Goal: Task Accomplishment & Management: Manage account settings

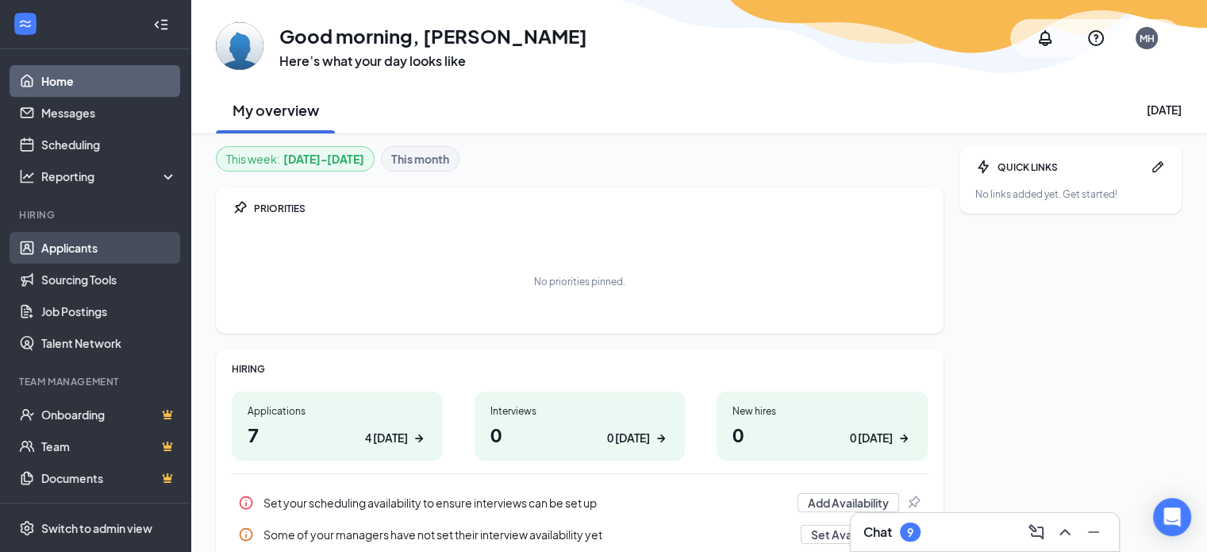
click at [48, 245] on link "Applicants" at bounding box center [109, 248] width 136 height 32
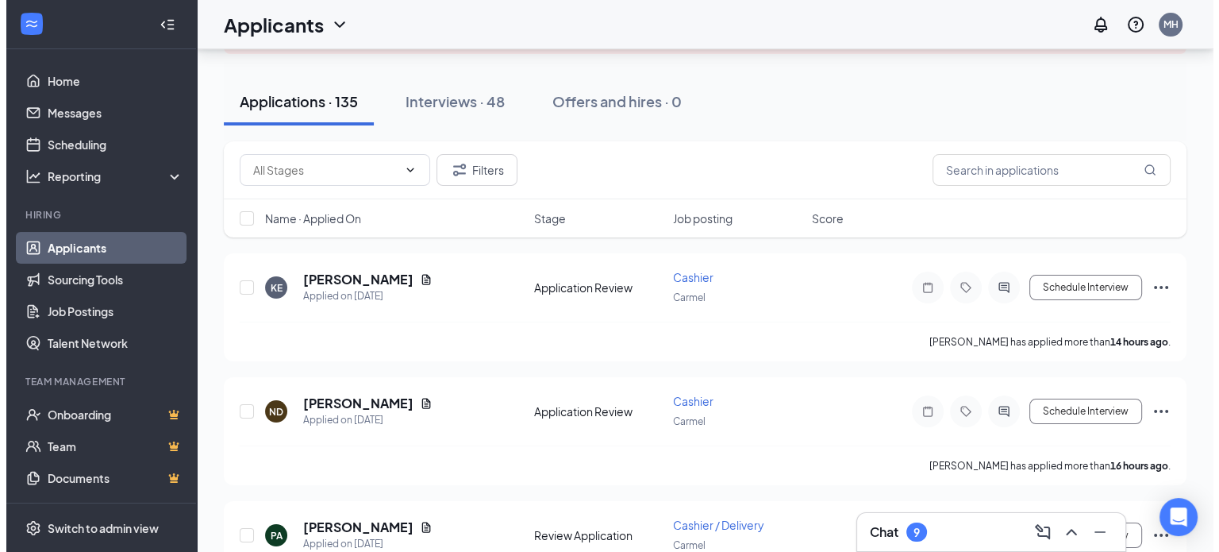
scroll to position [109, 0]
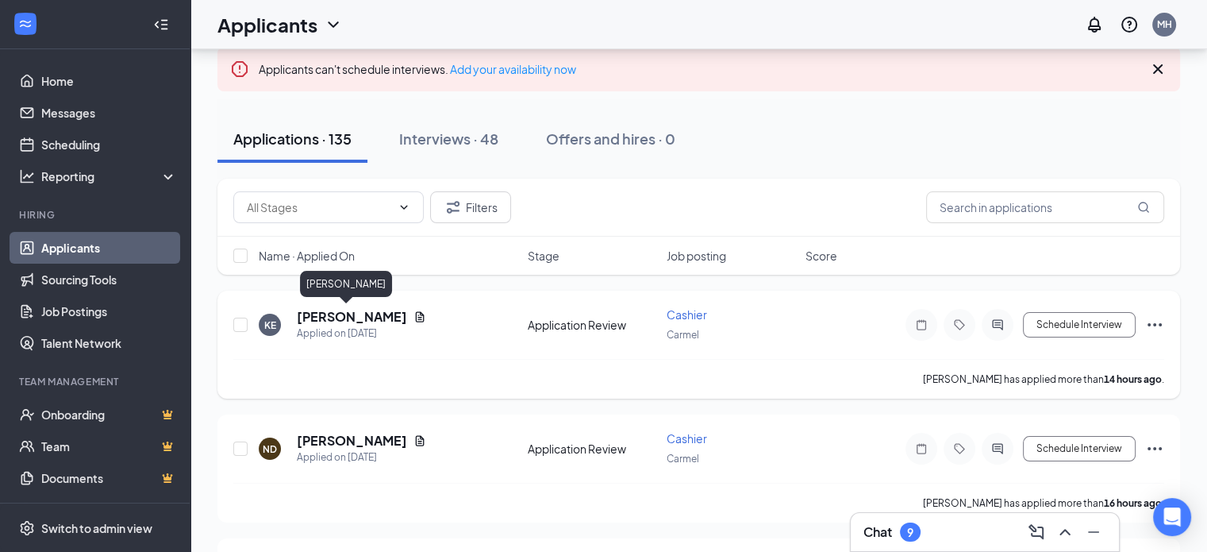
click at [336, 308] on h5 "[PERSON_NAME]" at bounding box center [352, 316] width 110 height 17
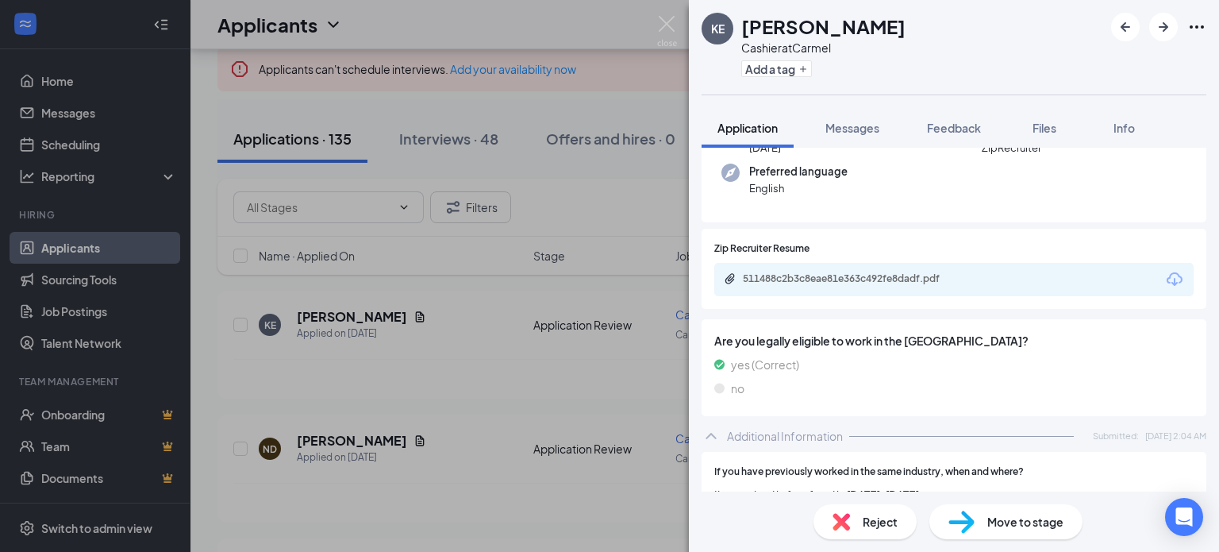
scroll to position [125, 0]
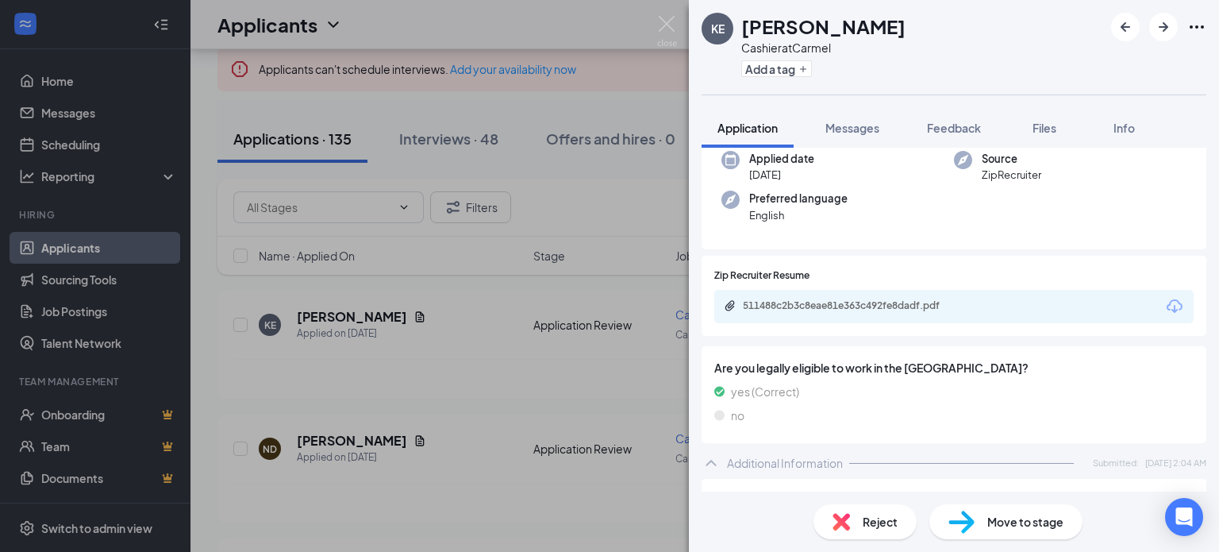
click at [1164, 294] on div "511488c2b3c8eae81e363c492fe8dadf.pdf" at bounding box center [953, 306] width 479 height 33
click at [1165, 306] on icon "Download" at bounding box center [1174, 306] width 19 height 19
click at [1167, 311] on icon "Download" at bounding box center [1175, 305] width 16 height 13
click at [660, 17] on img at bounding box center [667, 31] width 20 height 31
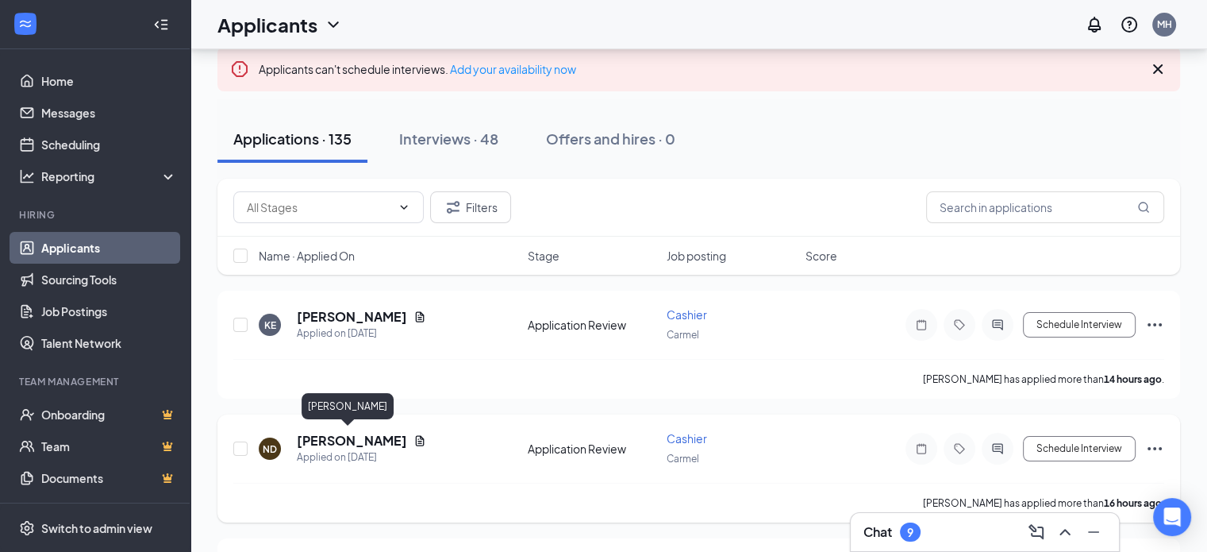
click at [334, 439] on h5 "[PERSON_NAME]" at bounding box center [352, 440] width 110 height 17
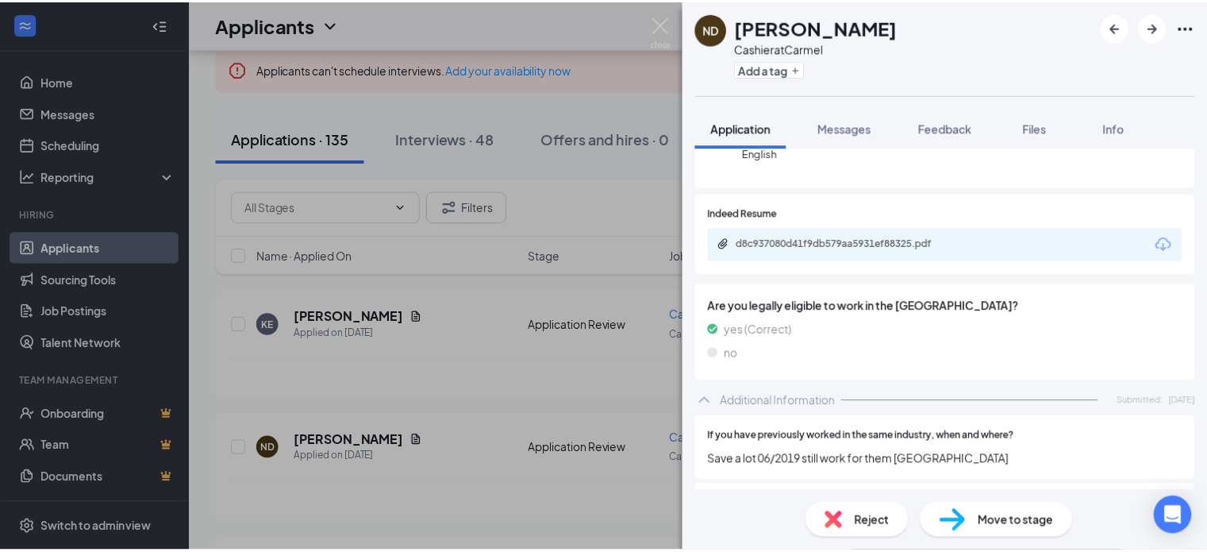
scroll to position [146, 0]
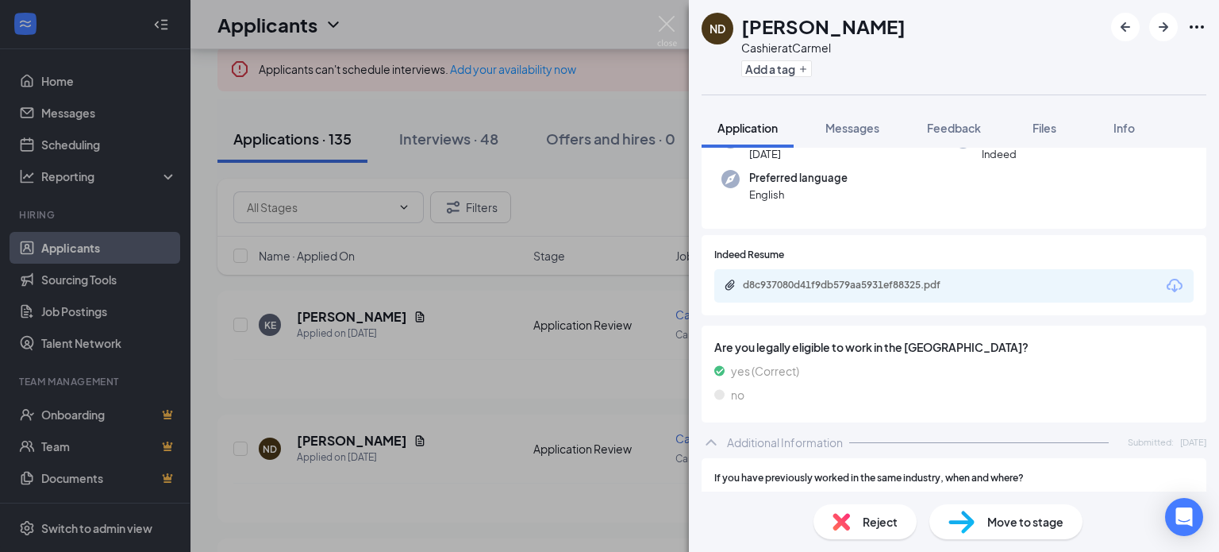
click at [1167, 279] on icon "Download" at bounding box center [1175, 285] width 16 height 13
click at [667, 25] on img at bounding box center [667, 31] width 20 height 31
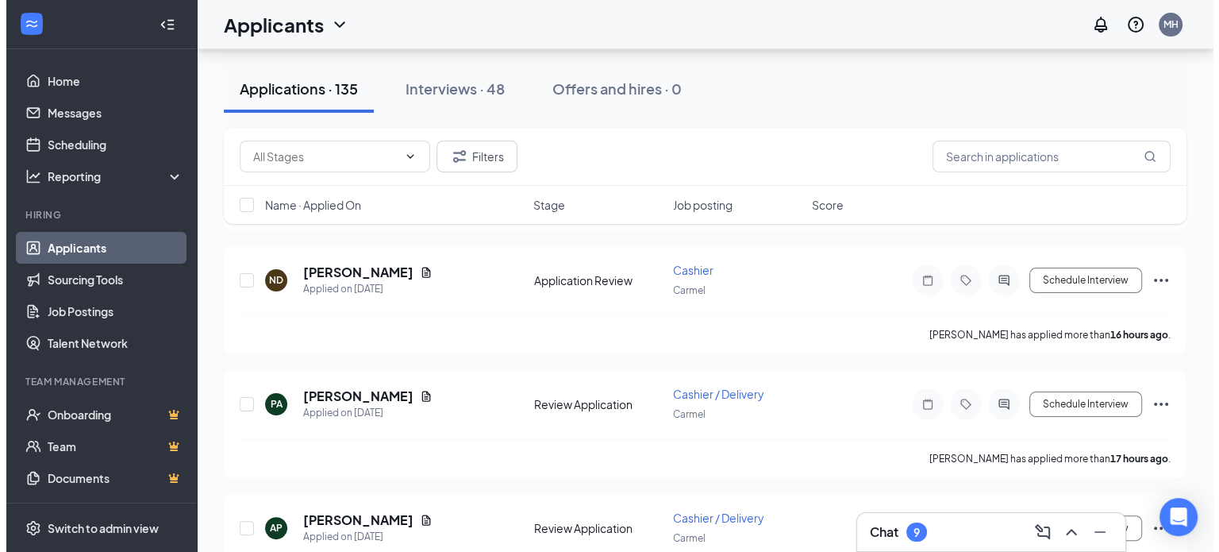
scroll to position [281, 0]
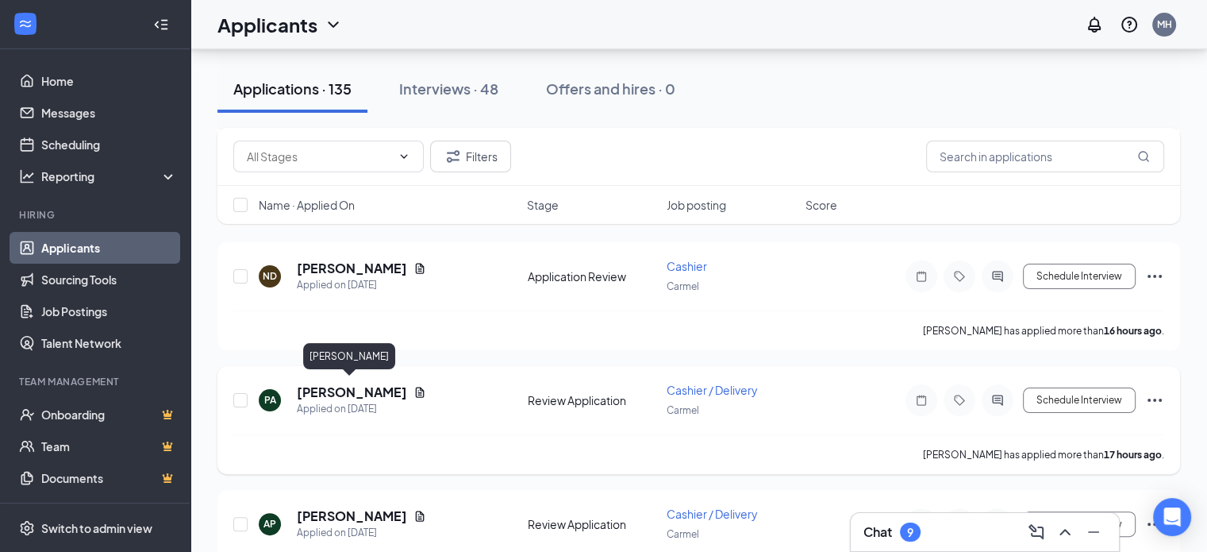
click at [320, 383] on h5 "[PERSON_NAME]" at bounding box center [352, 391] width 110 height 17
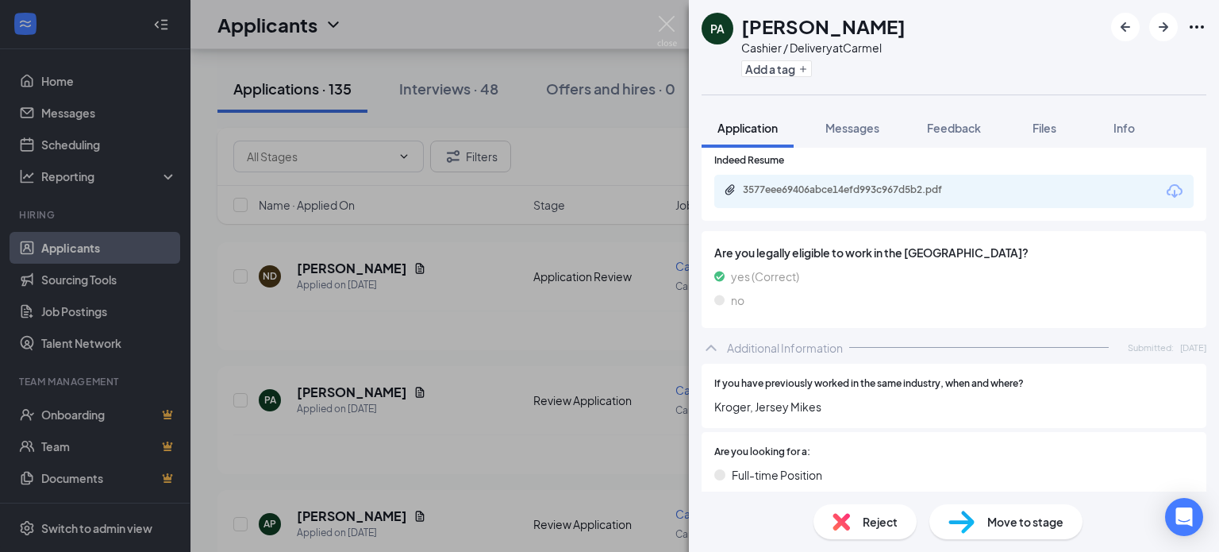
scroll to position [269, 0]
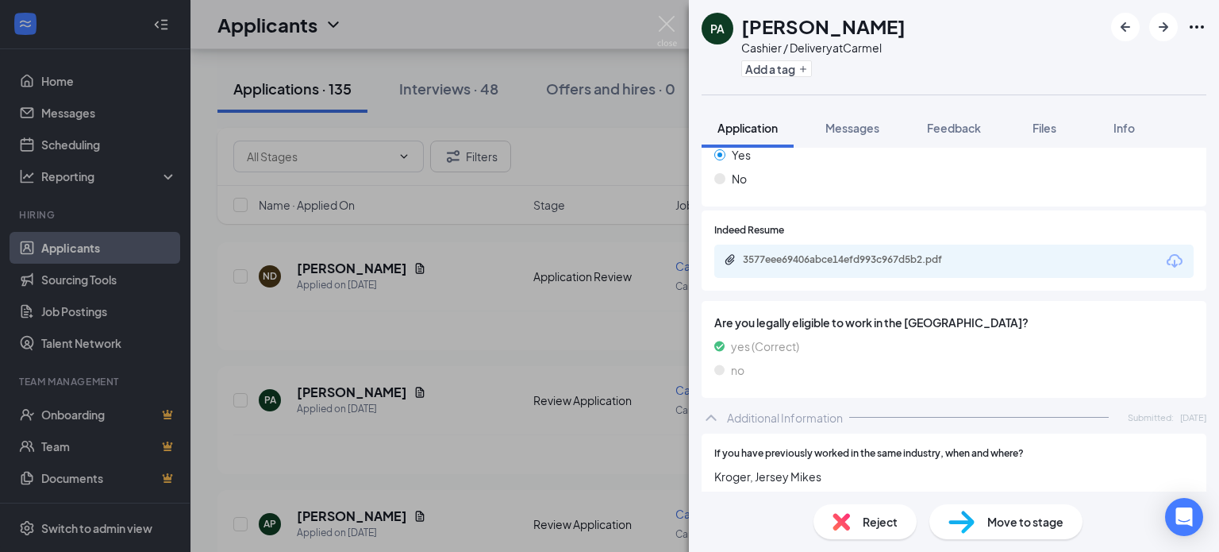
click at [1165, 256] on icon "Download" at bounding box center [1174, 261] width 19 height 19
